Goal: Task Accomplishment & Management: Use online tool/utility

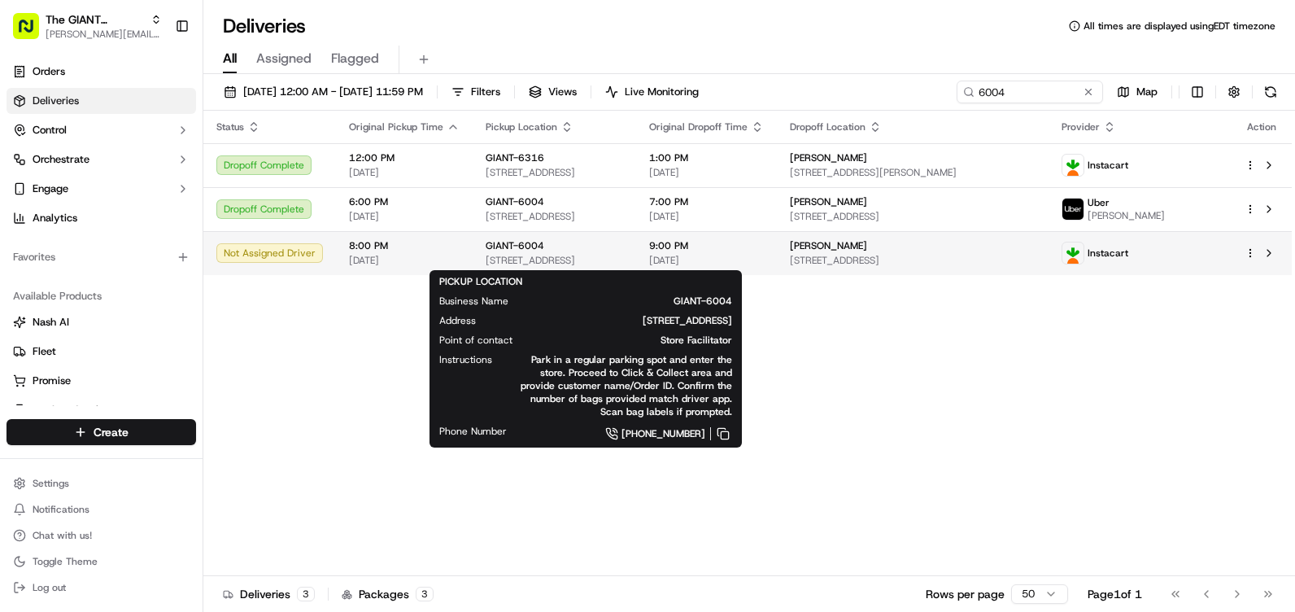
click at [528, 256] on span "[STREET_ADDRESS]" at bounding box center [554, 260] width 137 height 13
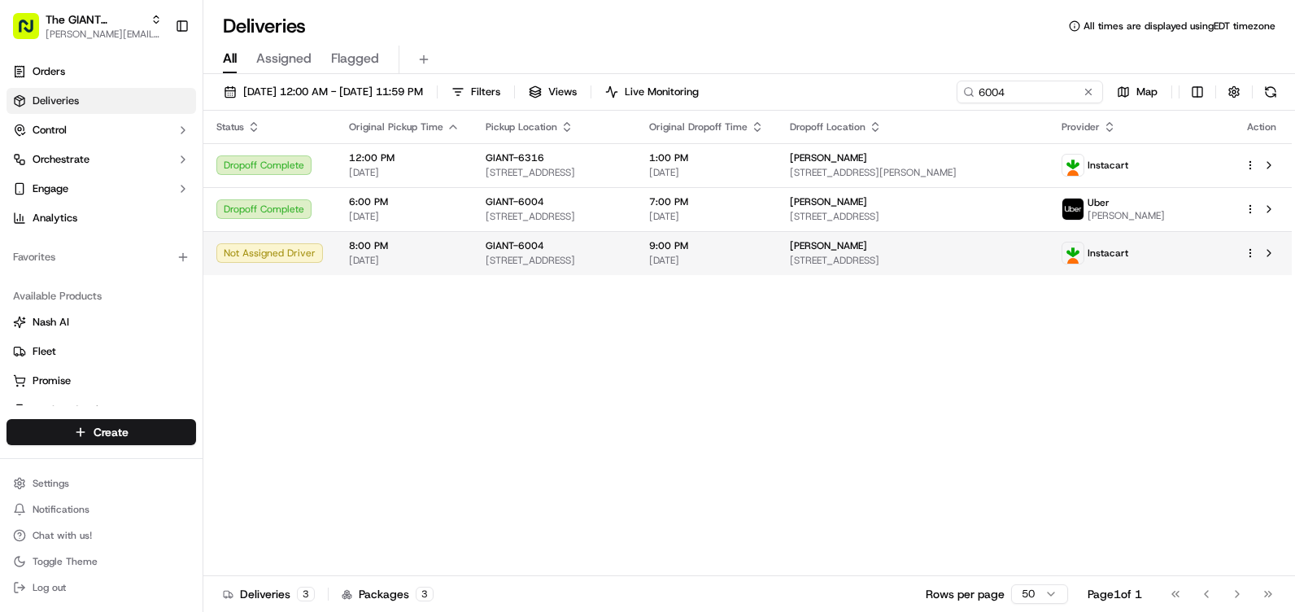
click at [528, 256] on span "[STREET_ADDRESS]" at bounding box center [554, 260] width 137 height 13
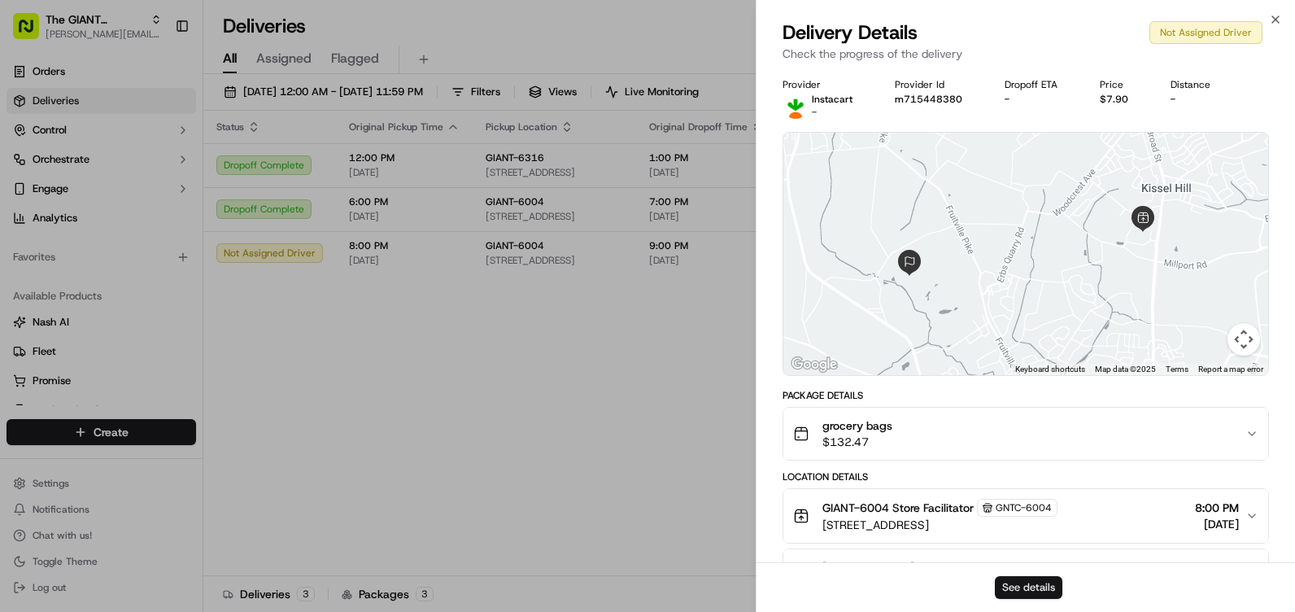
click at [1029, 585] on button "See details" at bounding box center [1029, 587] width 68 height 23
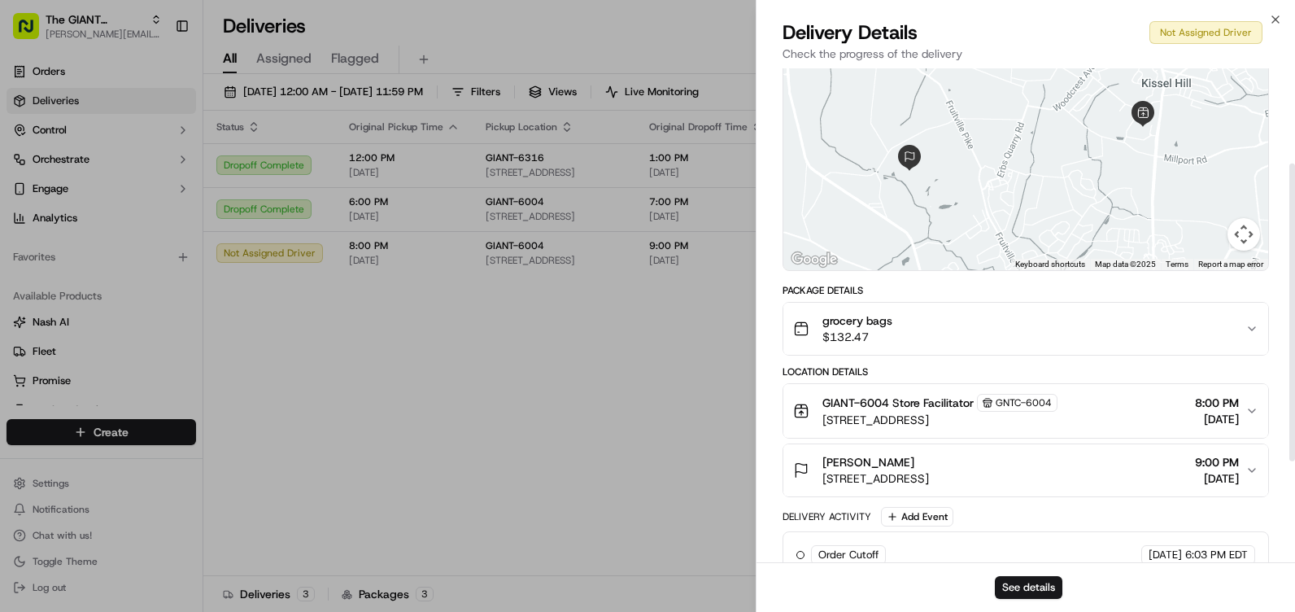
scroll to position [163, 0]
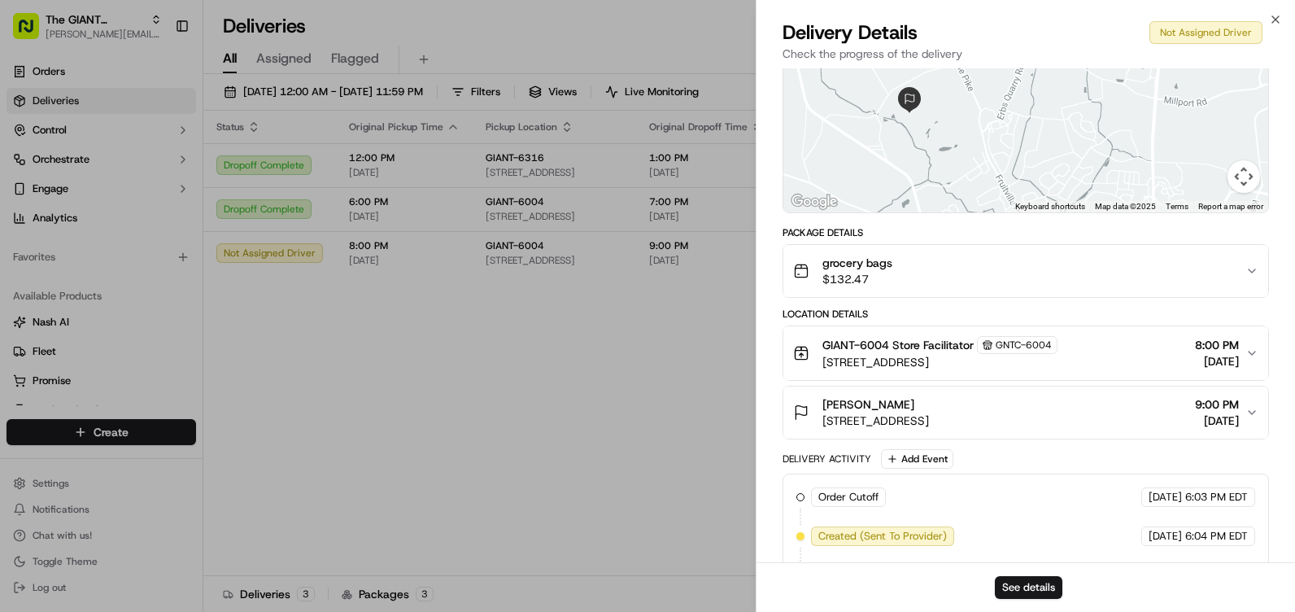
click at [1257, 407] on icon "button" at bounding box center [1251, 412] width 13 height 13
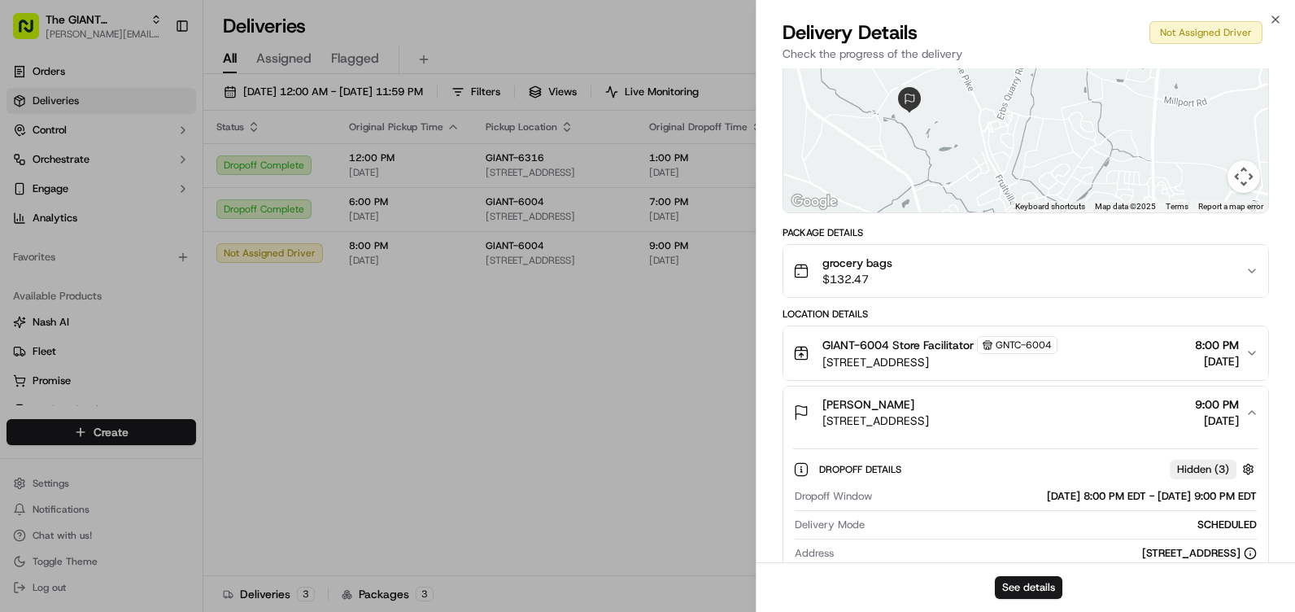
click at [1197, 473] on span "Hidden ( 3 )" at bounding box center [1203, 469] width 52 height 15
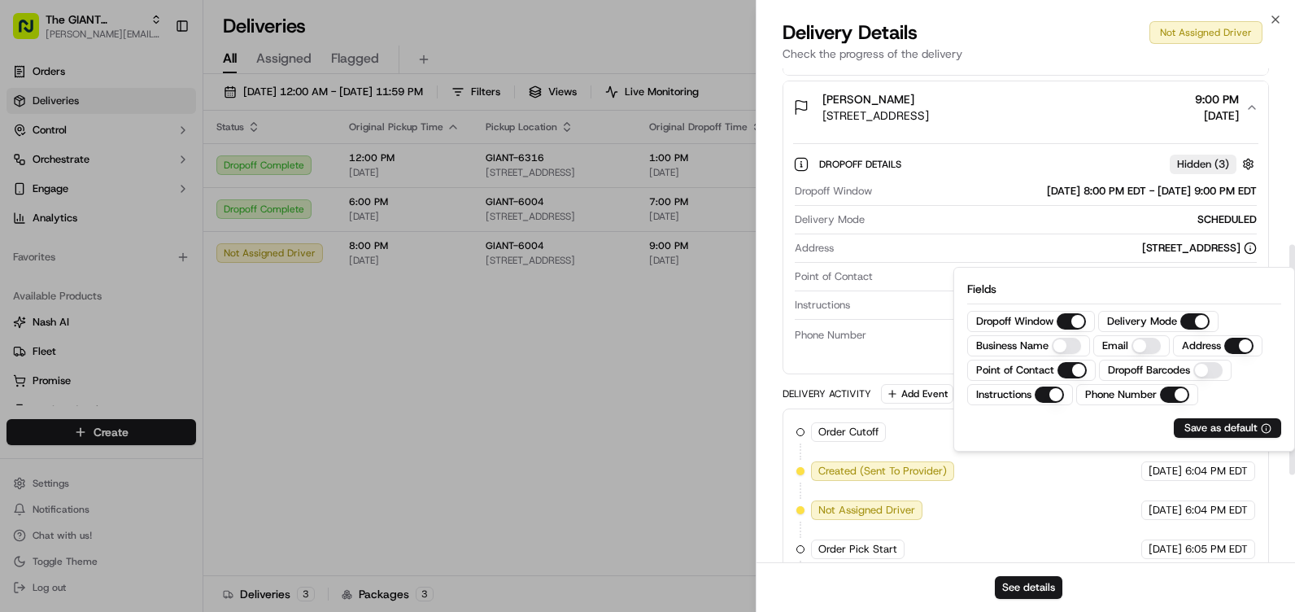
scroll to position [488, 0]
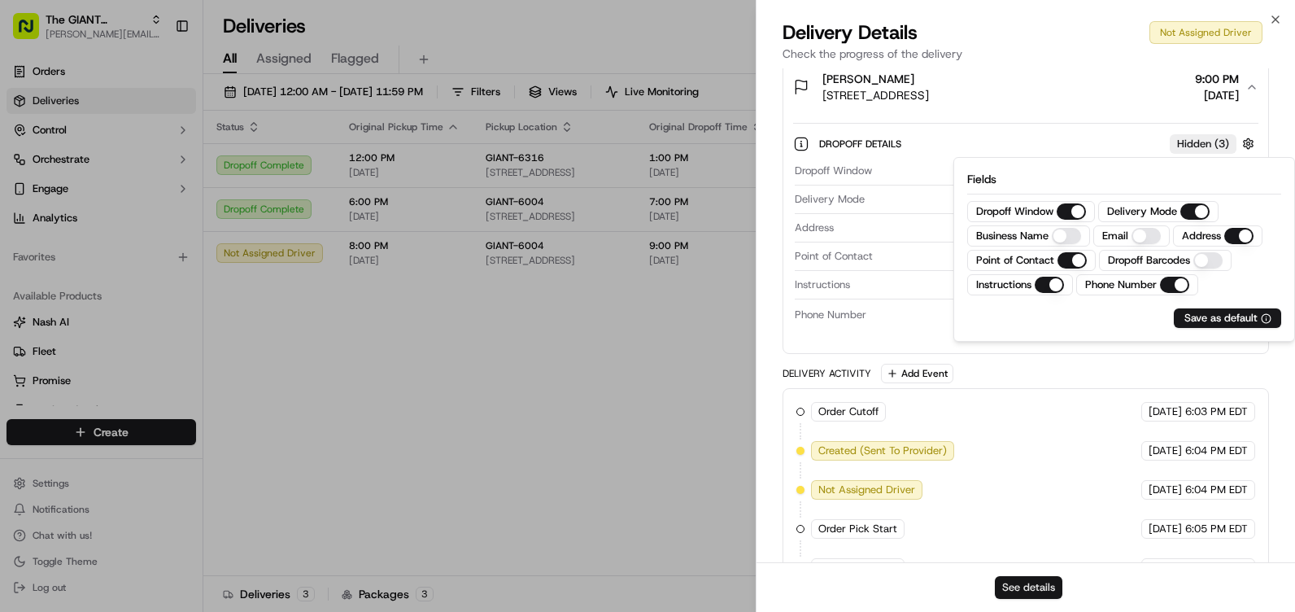
click at [1018, 589] on button "See details" at bounding box center [1029, 587] width 68 height 23
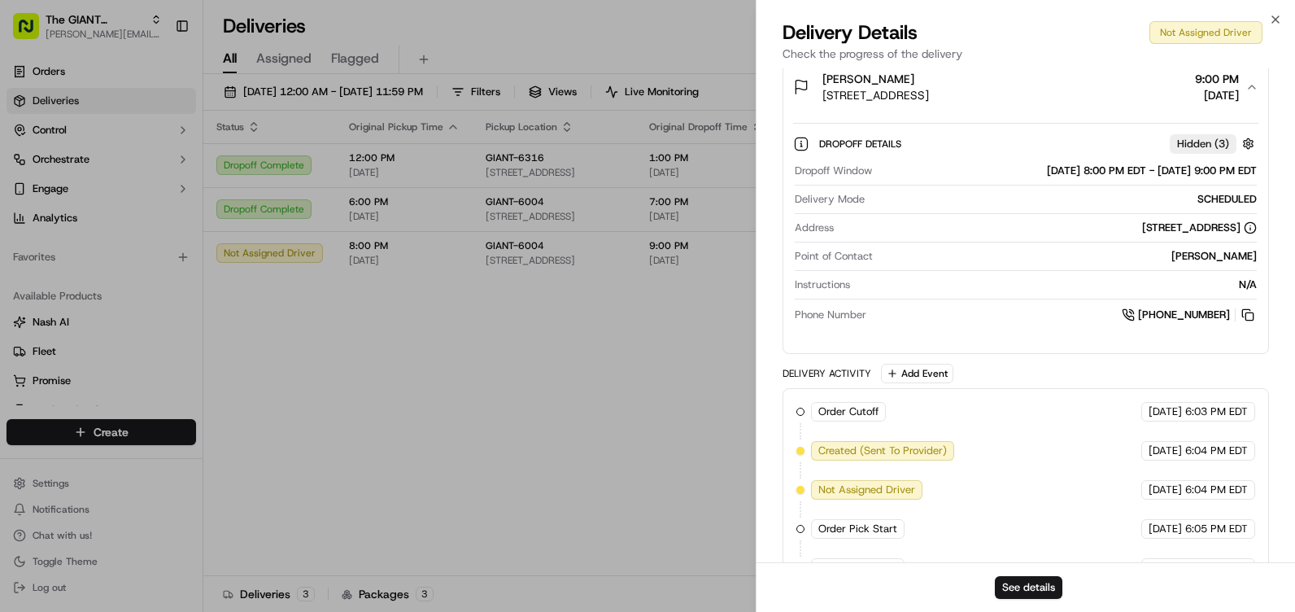
scroll to position [163, 0]
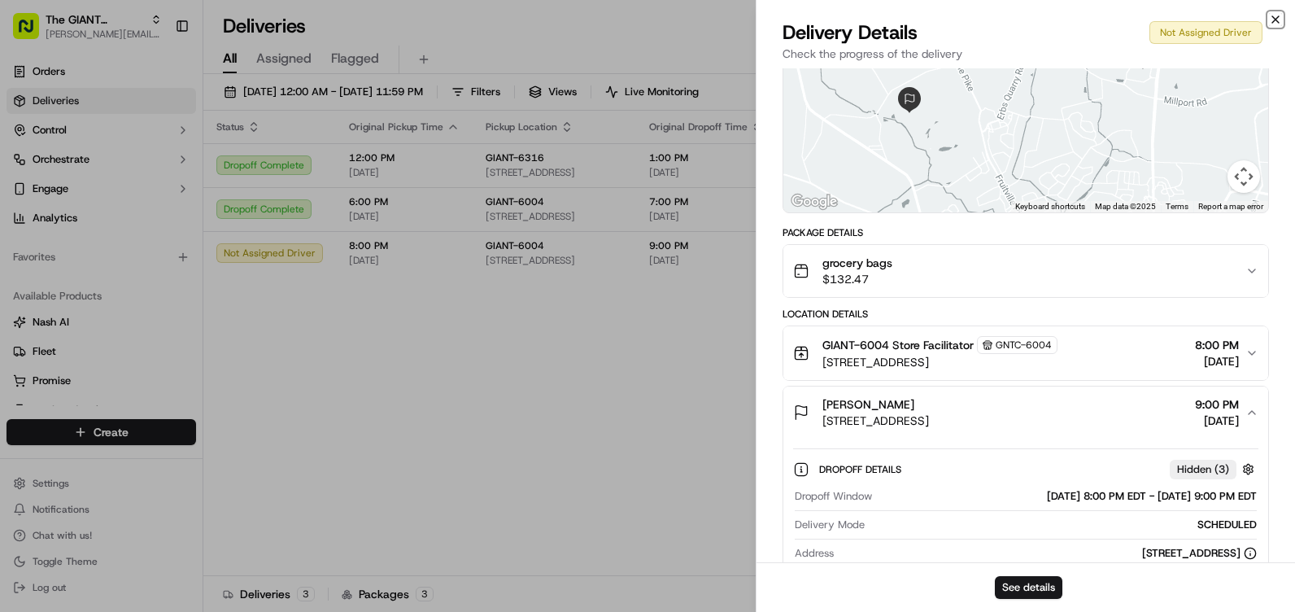
click at [1276, 20] on icon "button" at bounding box center [1275, 19] width 7 height 7
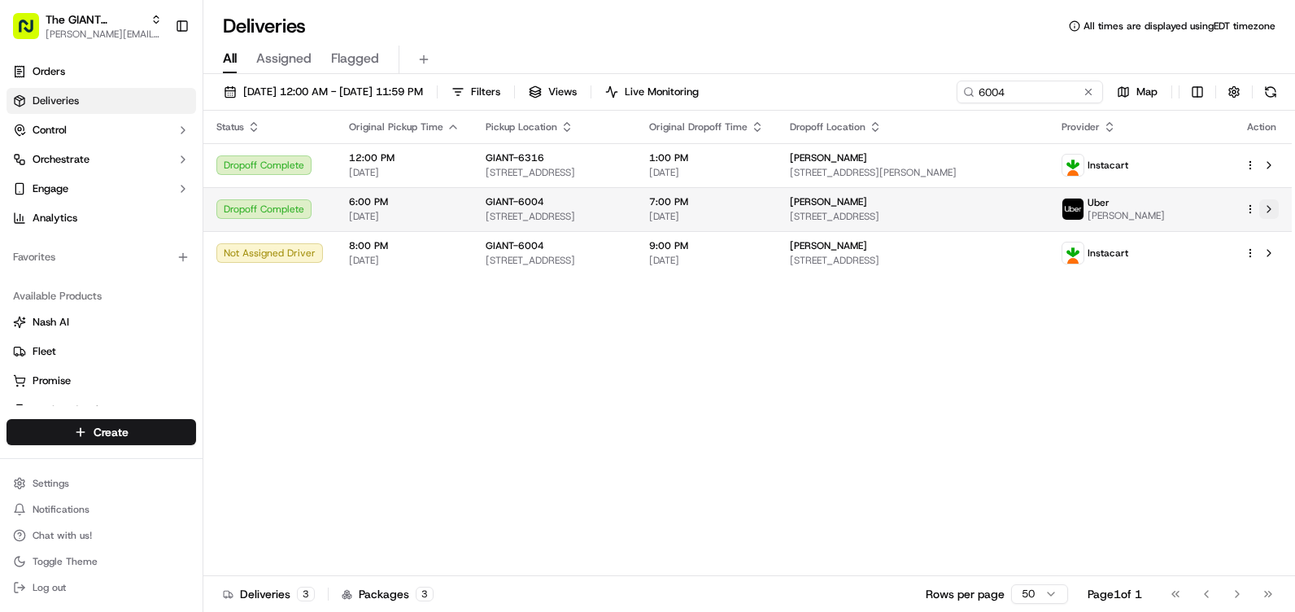
click at [1269, 208] on button at bounding box center [1269, 209] width 20 height 20
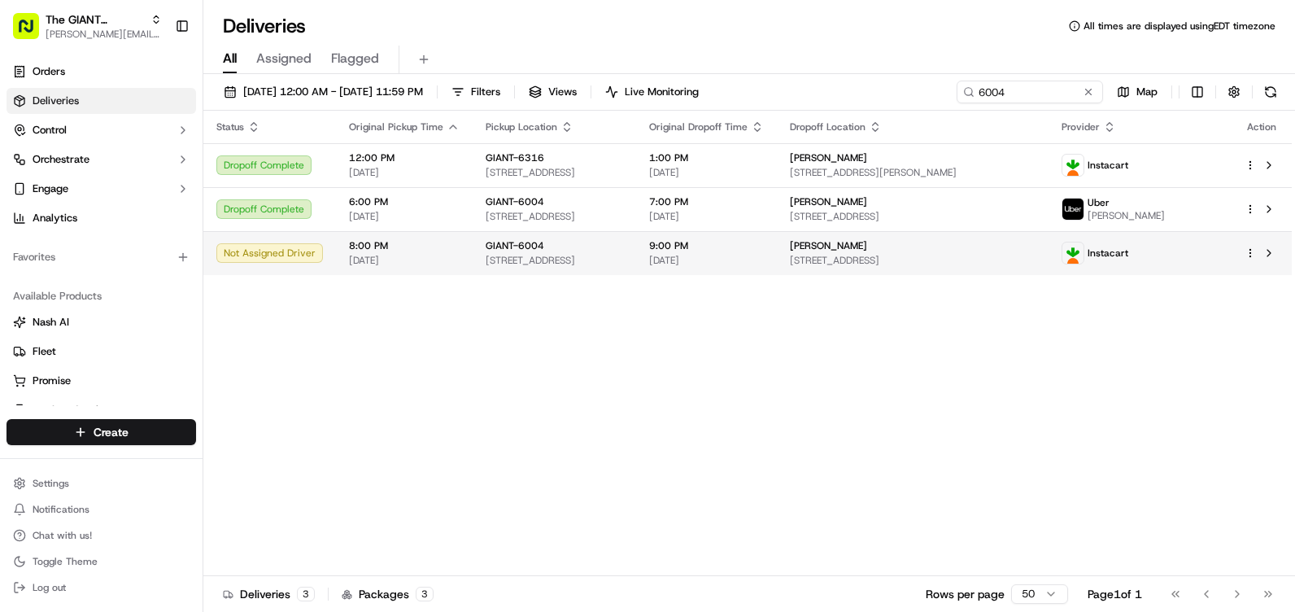
click at [295, 250] on div "Not Assigned Driver" at bounding box center [269, 253] width 107 height 20
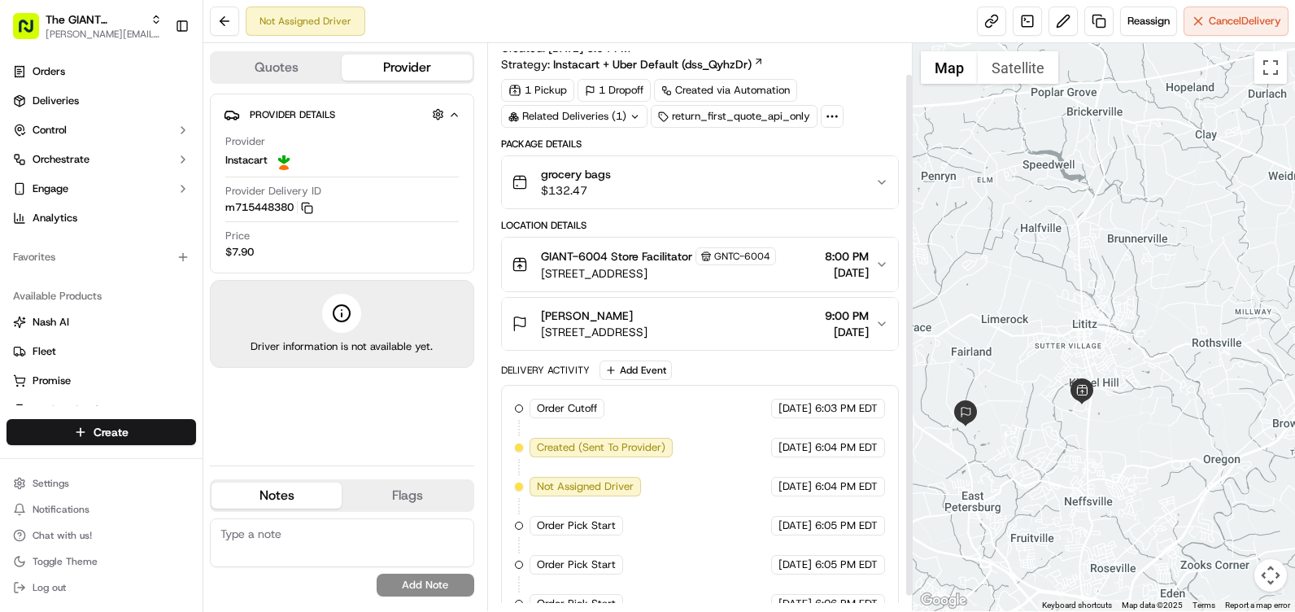
scroll to position [50, 0]
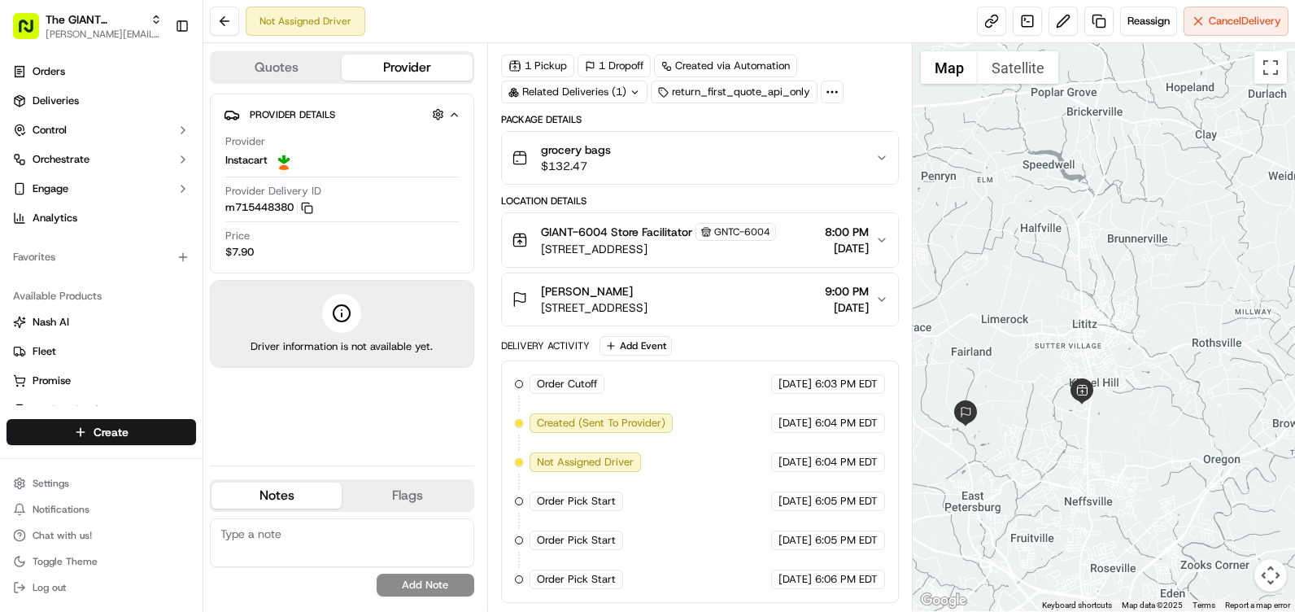
click at [880, 239] on icon "button" at bounding box center [881, 239] width 7 height 3
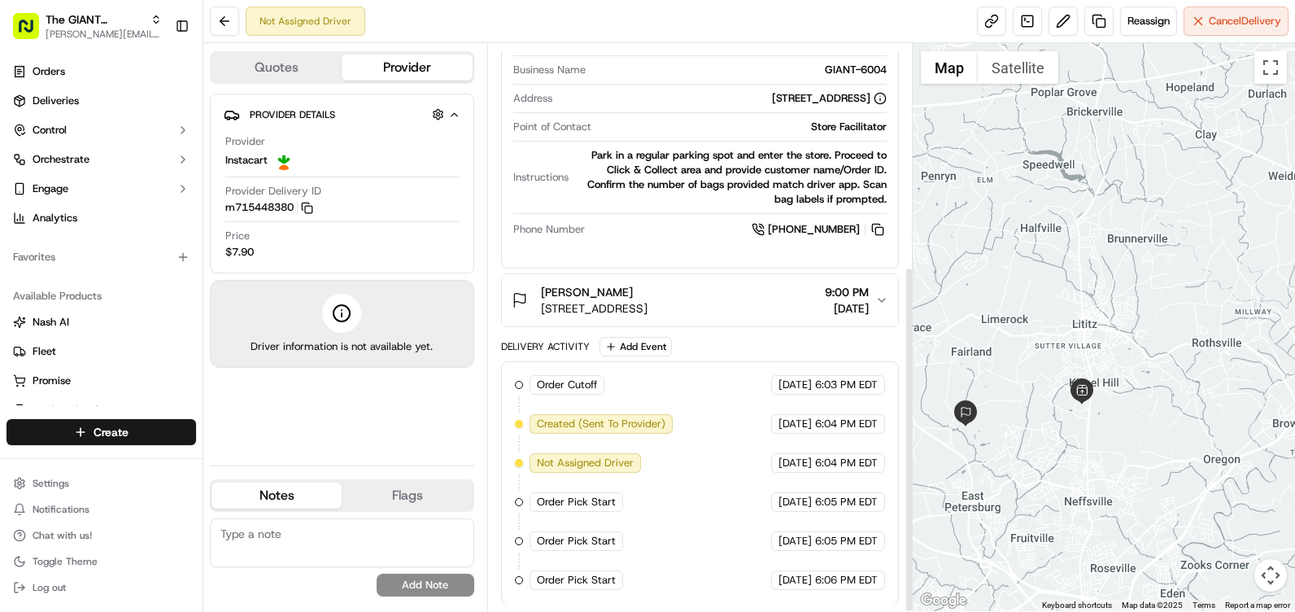
scroll to position [363, 0]
click at [340, 312] on icon at bounding box center [342, 313] width 20 height 20
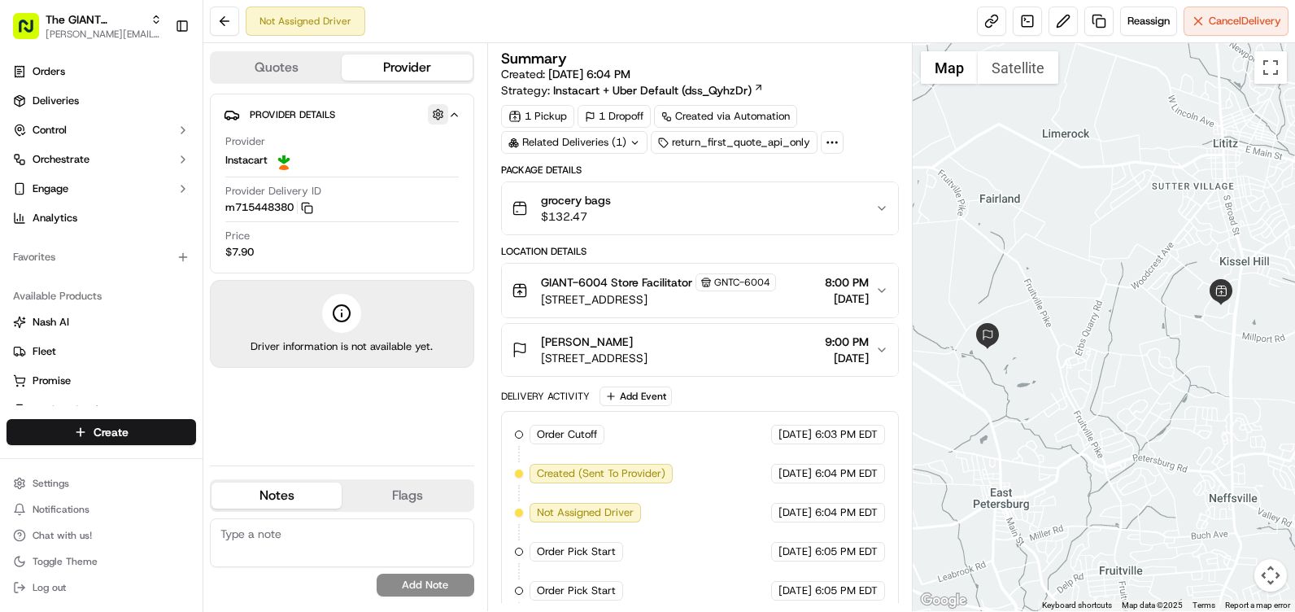
click at [442, 115] on button "button" at bounding box center [438, 114] width 20 height 20
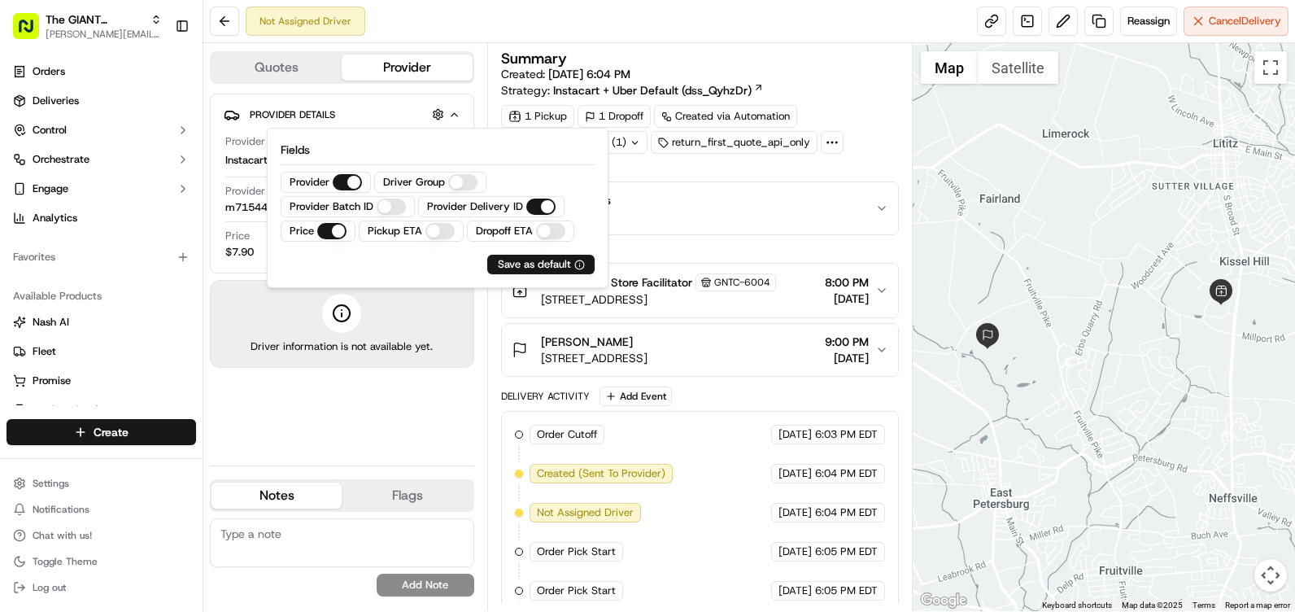
click at [455, 115] on icon "button" at bounding box center [454, 114] width 12 height 13
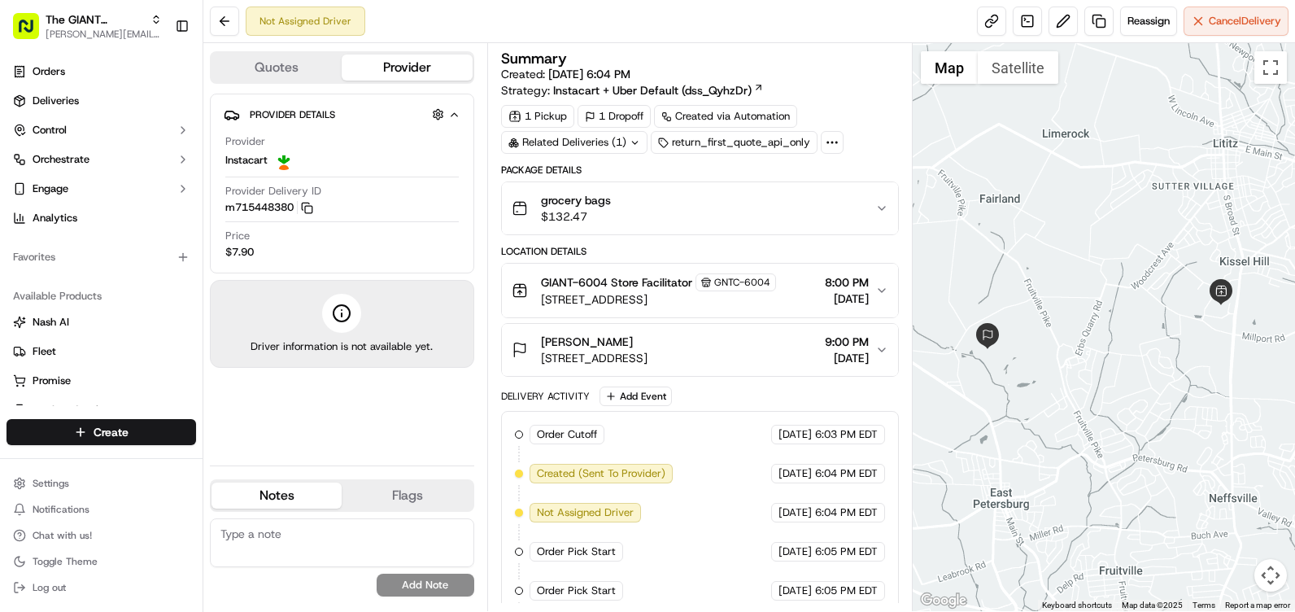
click at [455, 115] on icon "button" at bounding box center [454, 114] width 12 height 13
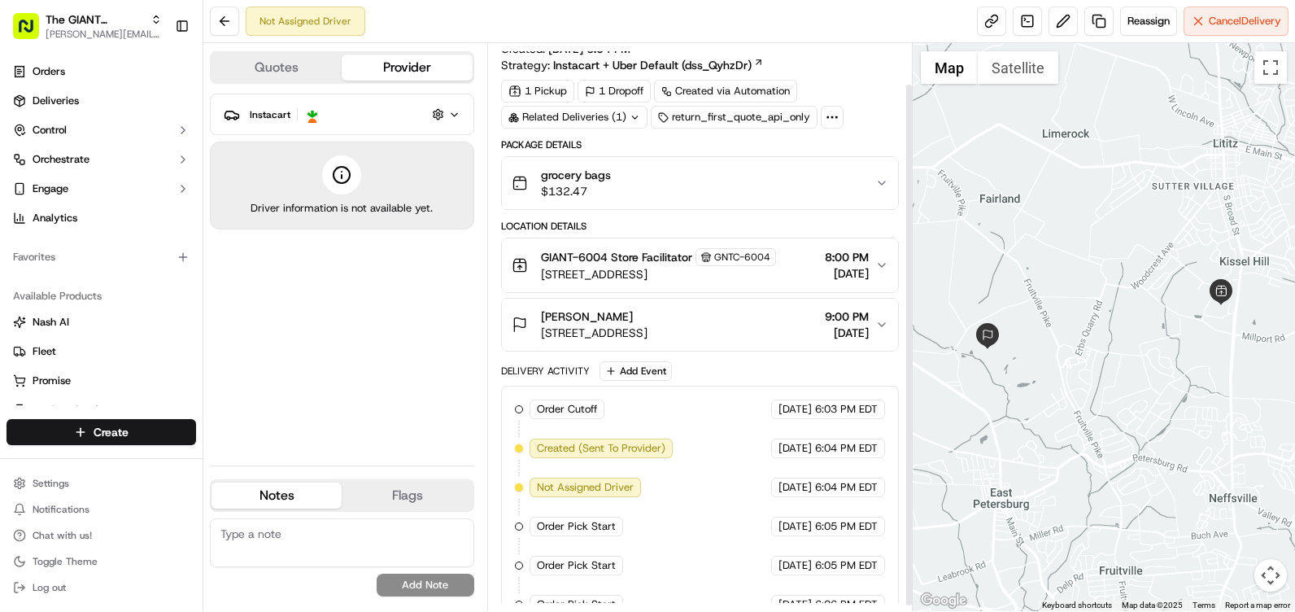
scroll to position [50, 0]
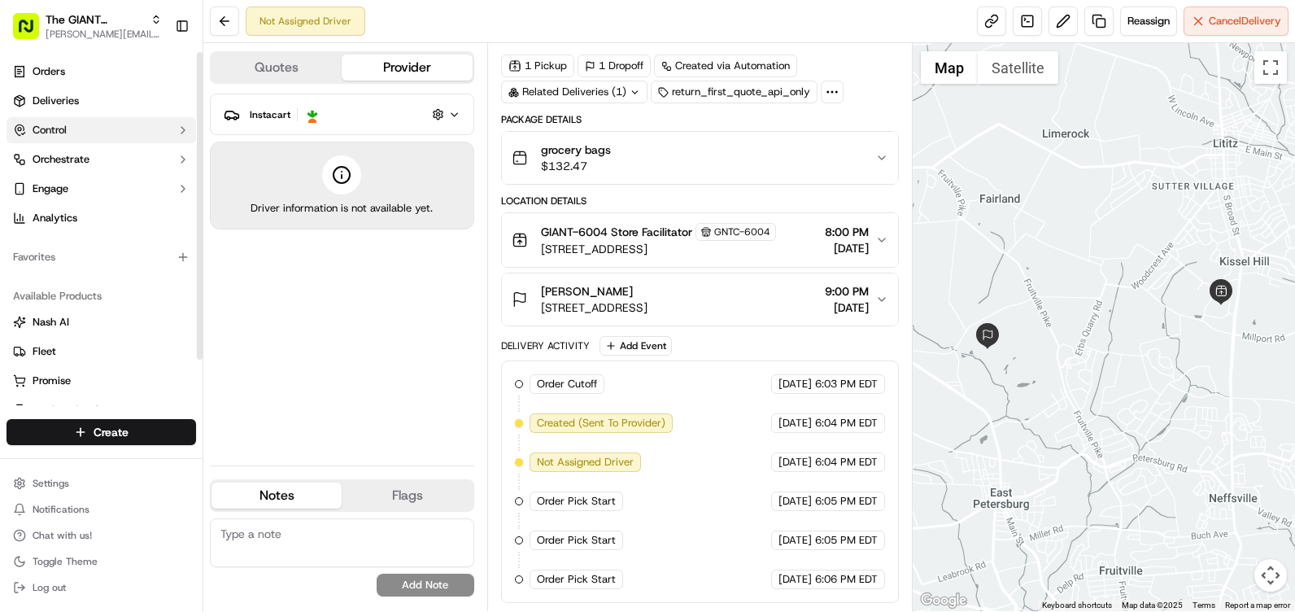
click at [181, 131] on icon "button" at bounding box center [182, 130] width 13 height 13
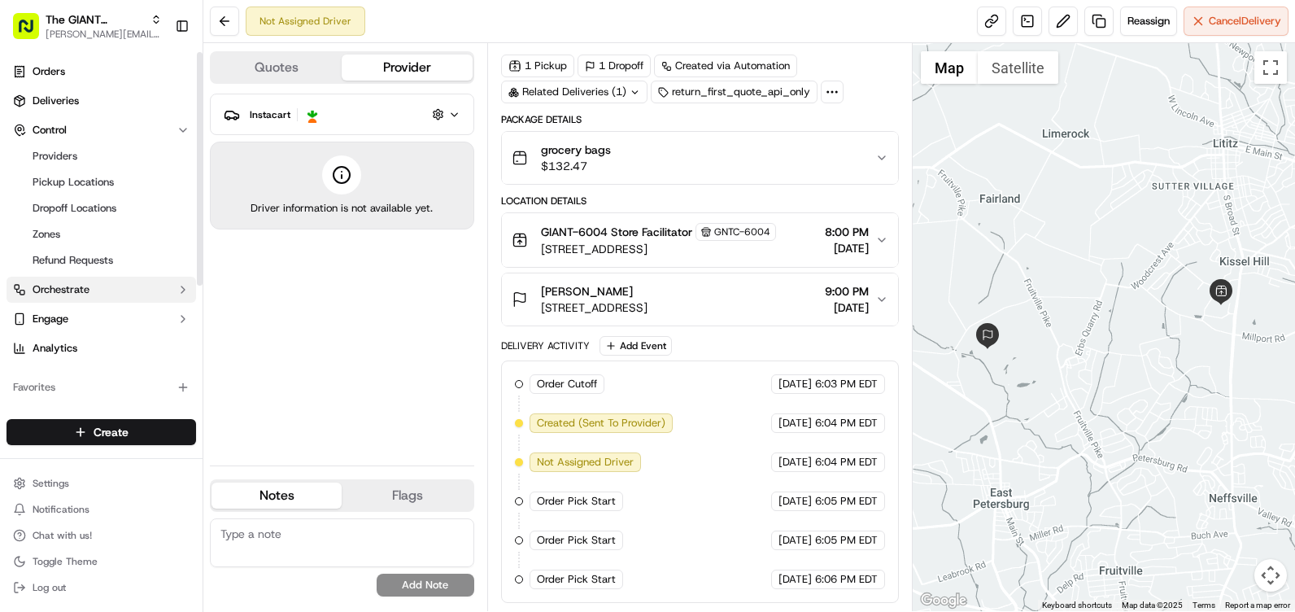
click at [185, 289] on icon "button" at bounding box center [182, 289] width 13 height 13
click at [553, 93] on div "Related Deliveries (1)" at bounding box center [574, 92] width 146 height 23
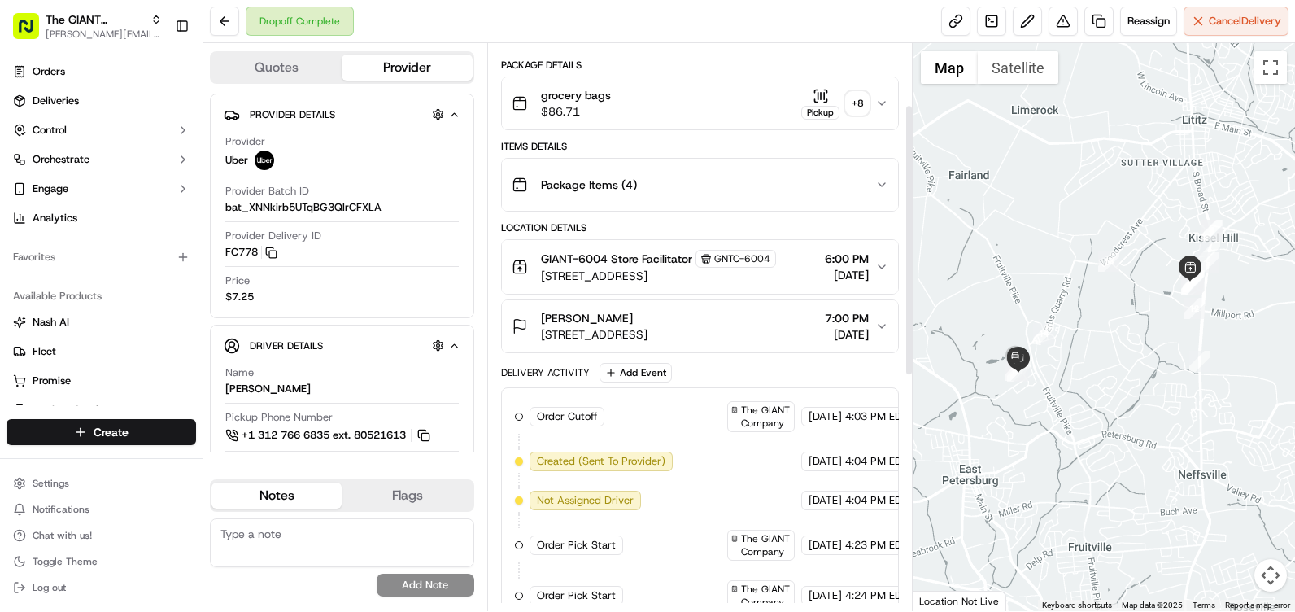
scroll to position [128, 0]
